Goal: Navigation & Orientation: Find specific page/section

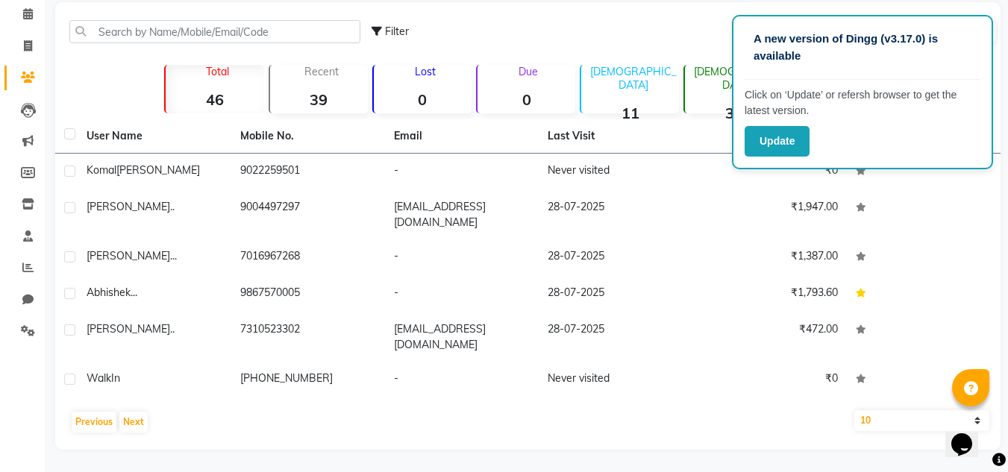
scroll to position [63, 0]
click at [773, 144] on button "Update" at bounding box center [777, 141] width 65 height 31
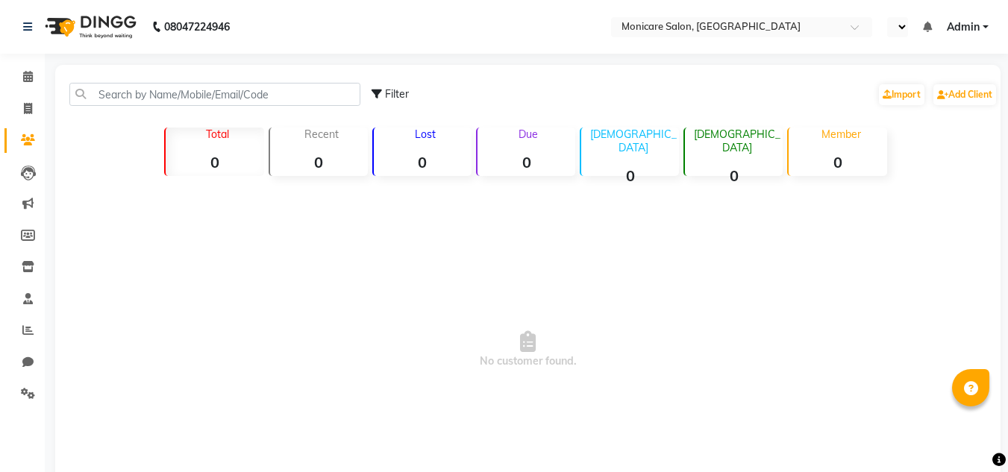
select select "en"
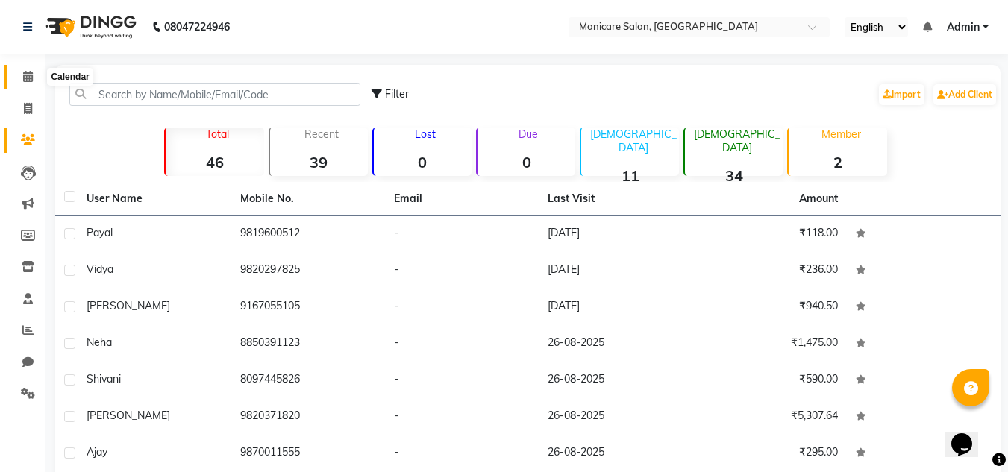
click at [37, 74] on span at bounding box center [28, 77] width 26 height 17
